Goal: Information Seeking & Learning: Learn about a topic

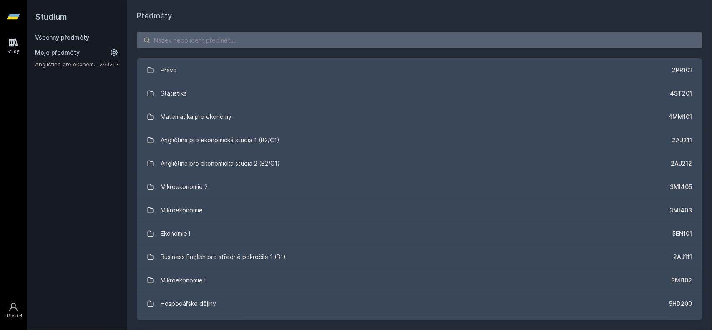
click at [59, 38] on link "Všechny předměty" at bounding box center [62, 37] width 54 height 7
click at [15, 13] on icon at bounding box center [13, 16] width 13 height 33
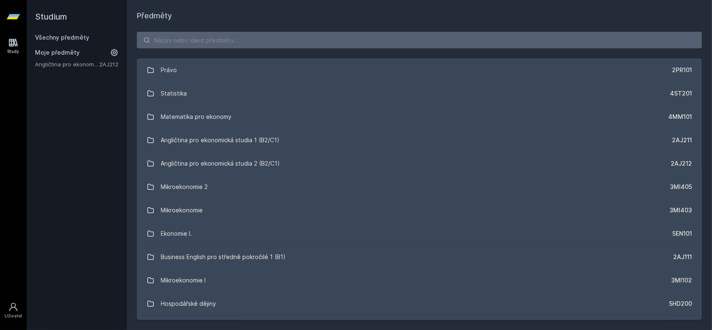
click at [15, 13] on icon at bounding box center [13, 16] width 13 height 33
click at [191, 45] on input "search" at bounding box center [419, 40] width 565 height 17
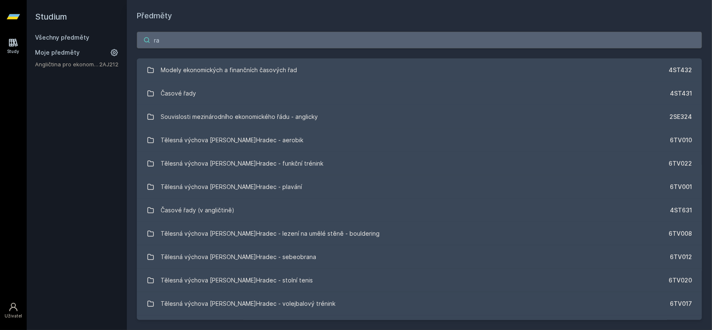
type input "r"
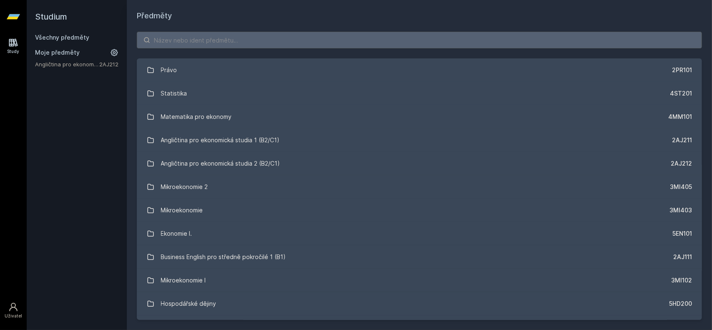
click at [16, 44] on icon at bounding box center [13, 43] width 9 height 8
click at [12, 306] on icon at bounding box center [13, 307] width 10 height 10
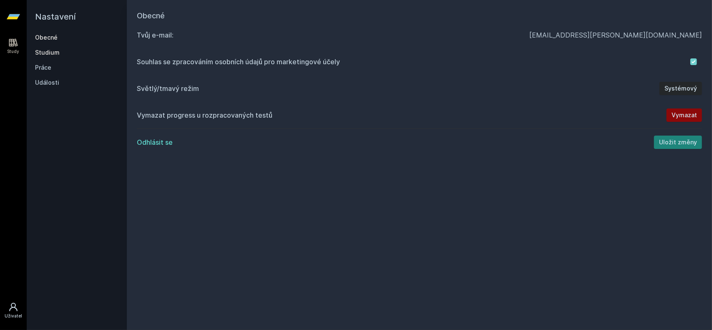
click at [53, 55] on link "Studium" at bounding box center [76, 52] width 83 height 8
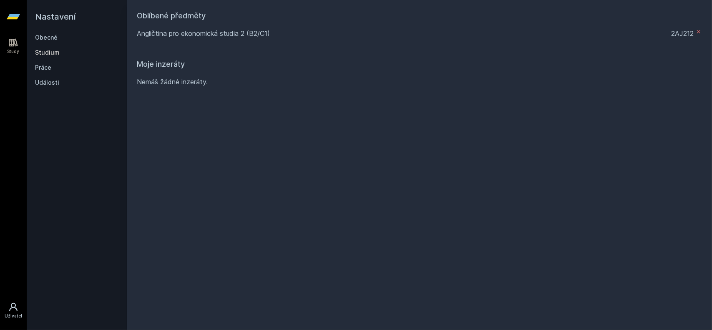
click at [699, 31] on icon at bounding box center [698, 31] width 3 height 3
click at [9, 19] on icon at bounding box center [13, 16] width 13 height 5
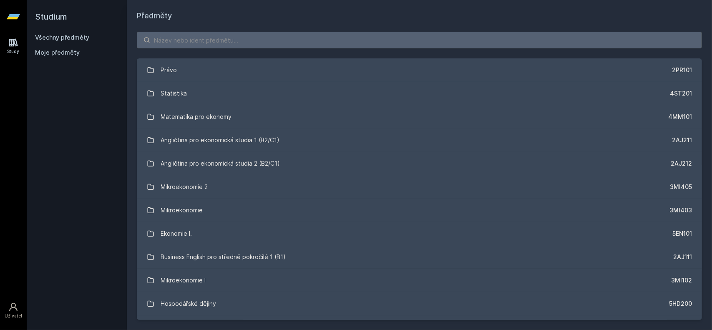
click at [63, 35] on link "Všechny předměty" at bounding box center [62, 37] width 54 height 7
click at [317, 45] on input "search" at bounding box center [419, 40] width 565 height 17
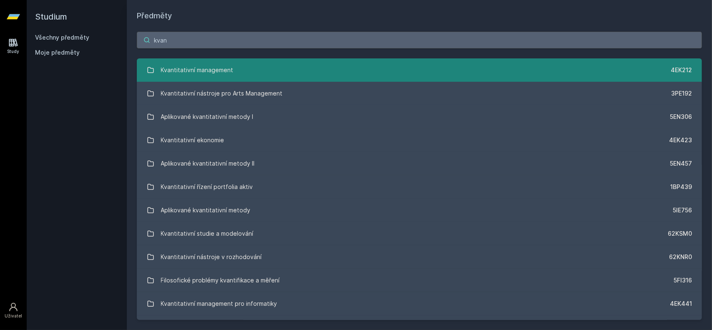
type input "kvan"
click at [241, 63] on link "Kvantitativní management 4EK212" at bounding box center [419, 69] width 565 height 23
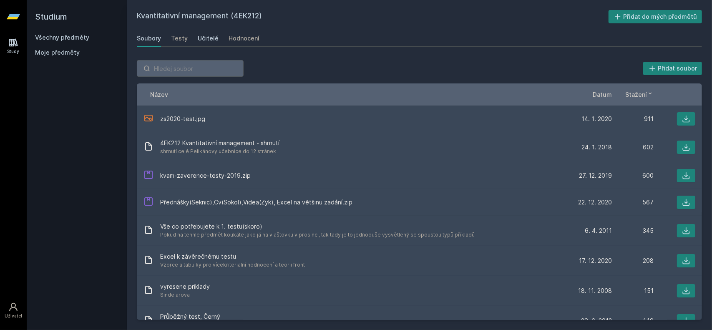
click at [204, 43] on link "Učitelé" at bounding box center [208, 38] width 21 height 17
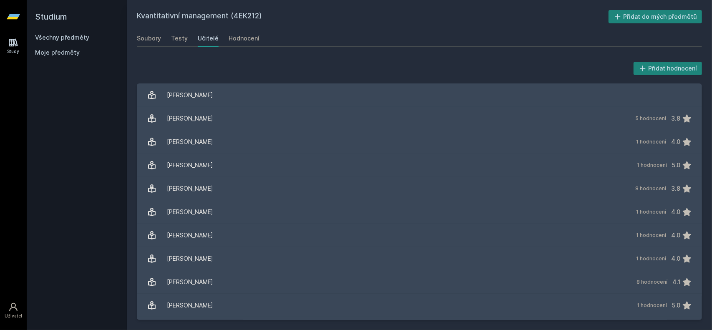
click at [430, 55] on div "Přidat hodnocení [PERSON_NAME] [PERSON_NAME] [PERSON_NAME] 5 hodnocení 3.8 [PER…" at bounding box center [419, 190] width 585 height 280
